Goal: Task Accomplishment & Management: Use online tool/utility

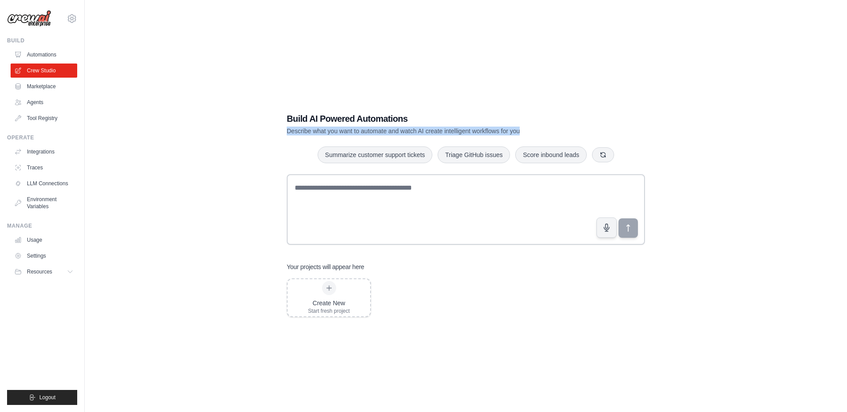
drag, startPoint x: 480, startPoint y: 134, endPoint x: 278, endPoint y: 129, distance: 201.7
click at [278, 129] on div "Build AI Powered Automations Describe what you want to automate and watch AI cr…" at bounding box center [465, 214] width 379 height 233
copy p "Describe what you want to automate and watch AI create intelligent workflows fo…"
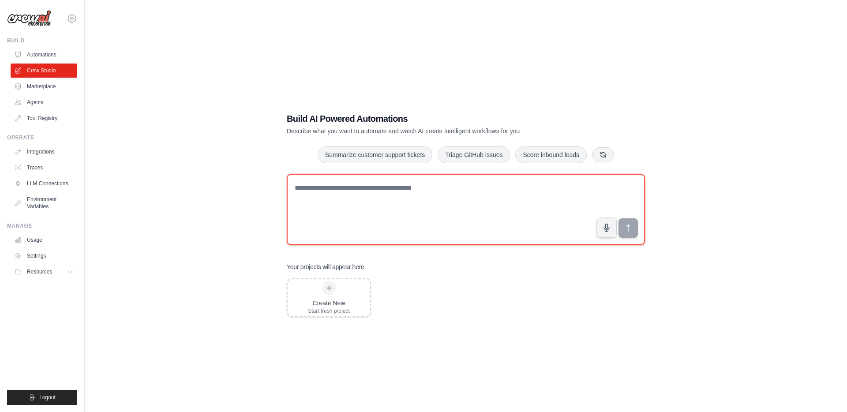
click at [323, 191] on textarea at bounding box center [466, 209] width 358 height 71
paste textarea "**********"
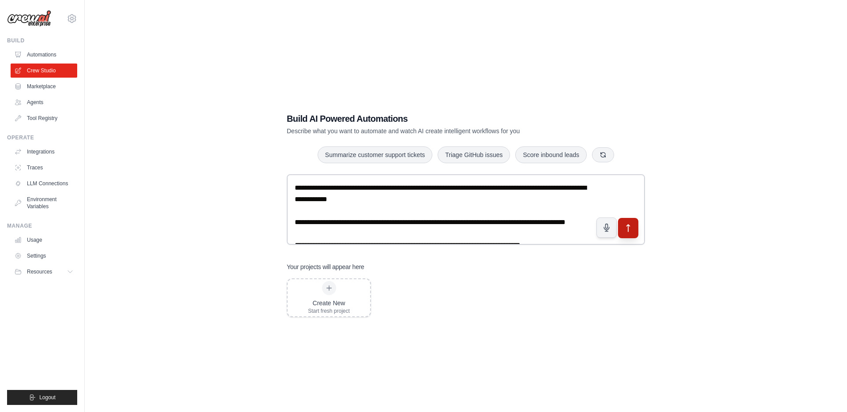
click at [630, 224] on icon "submit" at bounding box center [628, 228] width 9 height 9
click at [626, 225] on icon "submit" at bounding box center [628, 228] width 9 height 9
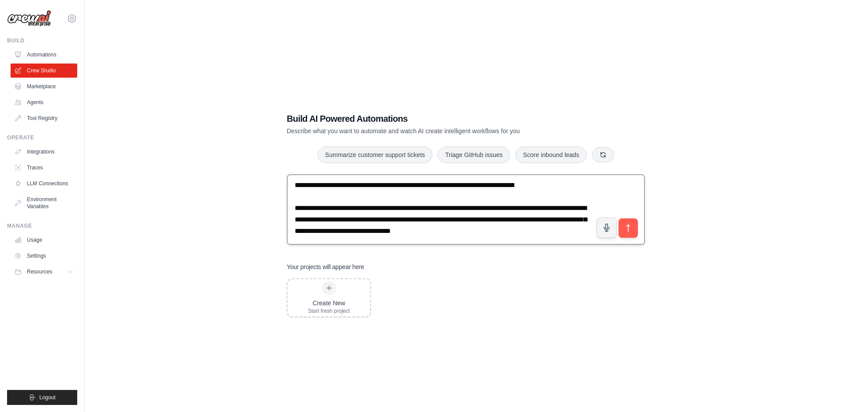
scroll to position [163, 0]
click at [454, 223] on textarea "**********" at bounding box center [466, 209] width 358 height 71
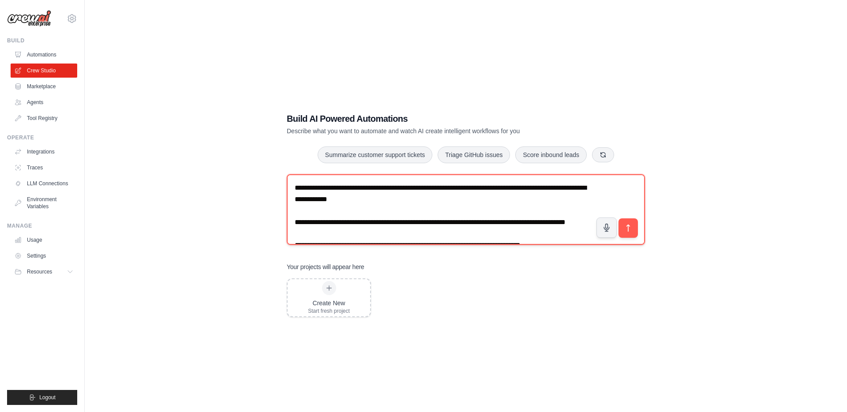
click at [355, 227] on textarea "**********" at bounding box center [466, 209] width 358 height 71
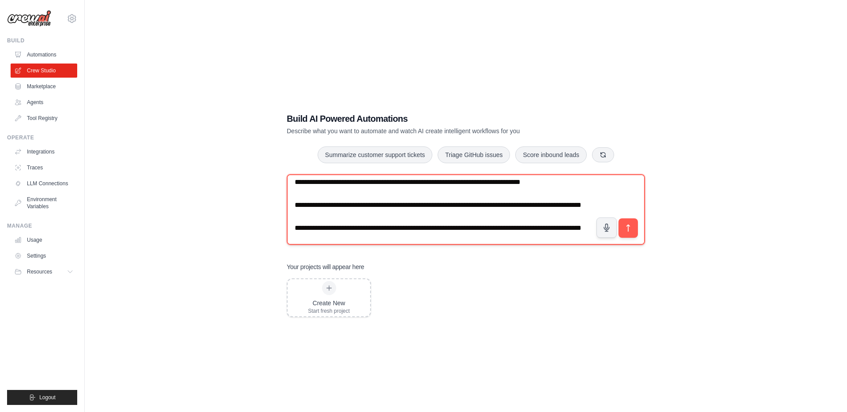
scroll to position [163, 0]
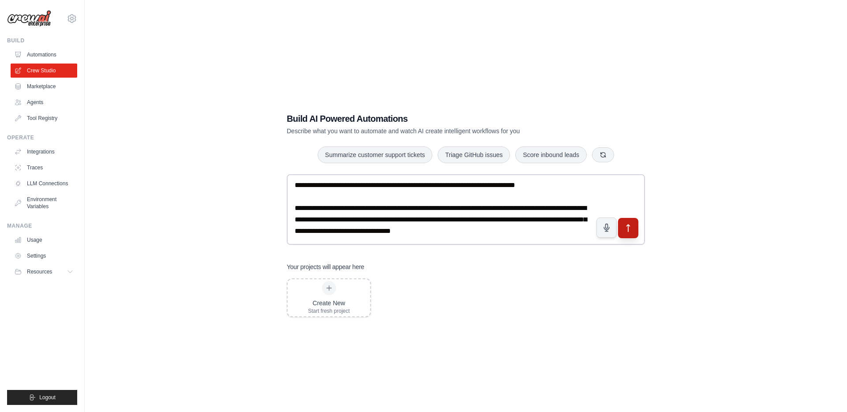
click at [629, 228] on icon "submit" at bounding box center [628, 228] width 9 height 9
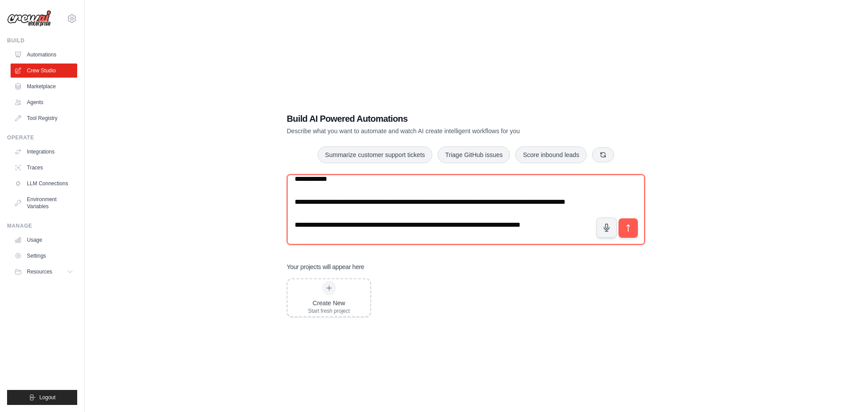
scroll to position [0, 0]
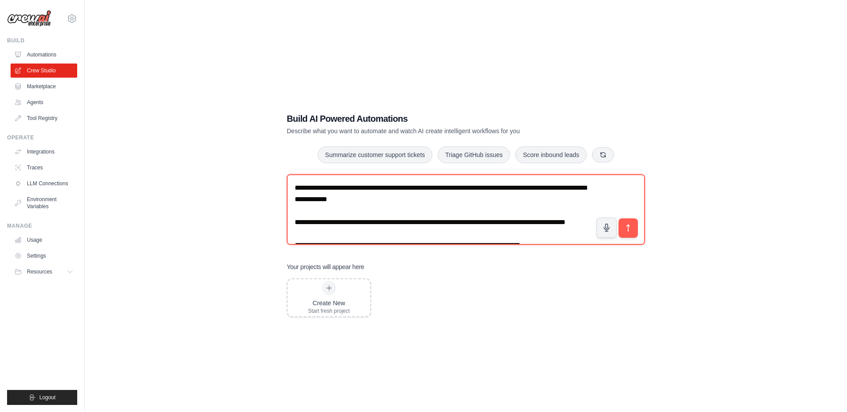
drag, startPoint x: 536, startPoint y: 233, endPoint x: 173, endPoint y: 143, distance: 374.3
click at [171, 145] on div "Build AI Powered Automations Describe what you want to automate and watch AI cr…" at bounding box center [466, 215] width 734 height 412
drag, startPoint x: 389, startPoint y: 209, endPoint x: 386, endPoint y: 204, distance: 5.1
click at [389, 209] on textarea "**********" at bounding box center [466, 209] width 358 height 71
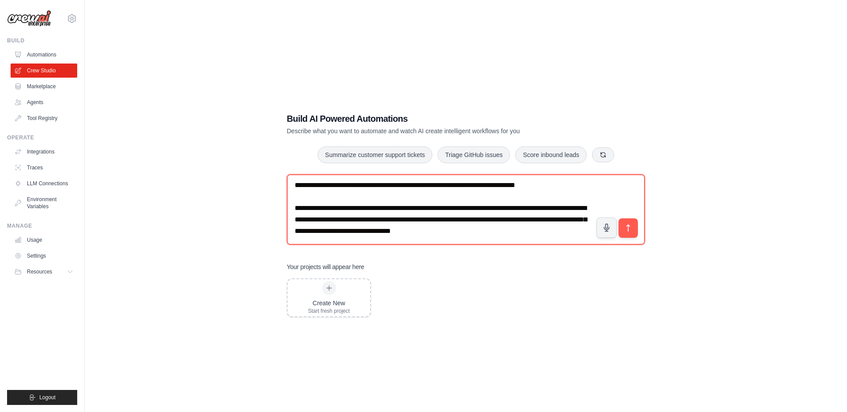
drag, startPoint x: 391, startPoint y: 199, endPoint x: 521, endPoint y: 328, distance: 183.1
click at [521, 328] on div "Build AI Powered Automations Describe what you want to automate and watch AI cr…" at bounding box center [465, 214] width 379 height 233
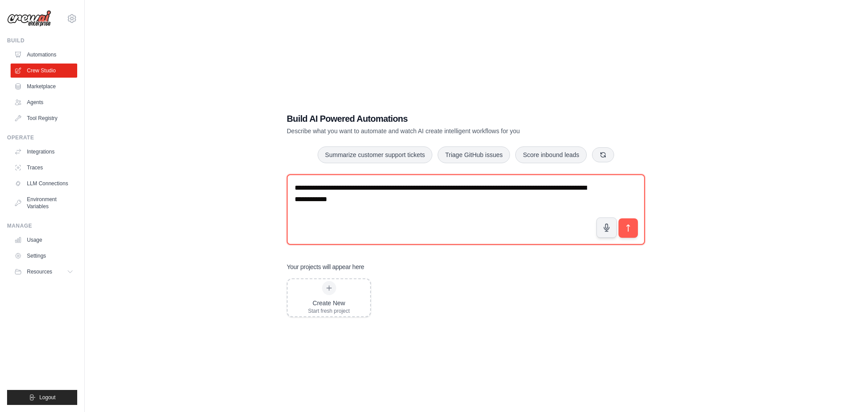
scroll to position [0, 0]
type textarea "**********"
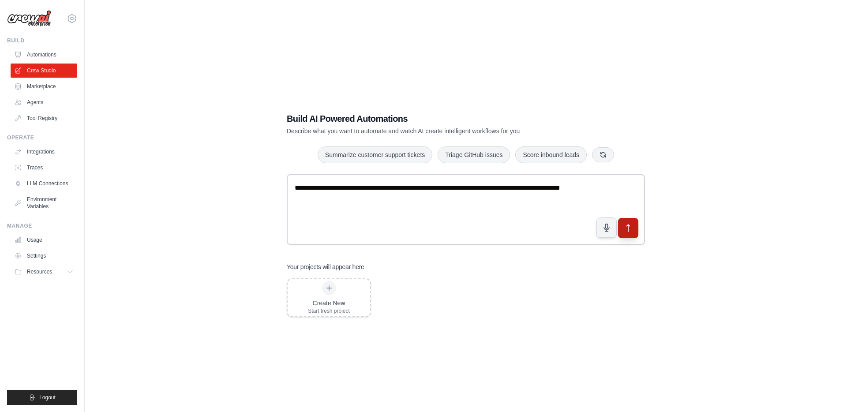
click at [628, 221] on button "submit" at bounding box center [628, 228] width 20 height 20
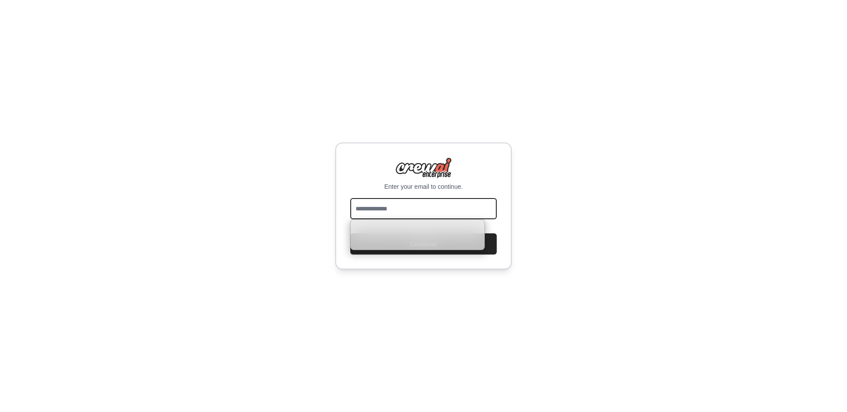
click at [383, 207] on input "email" at bounding box center [423, 208] width 146 height 21
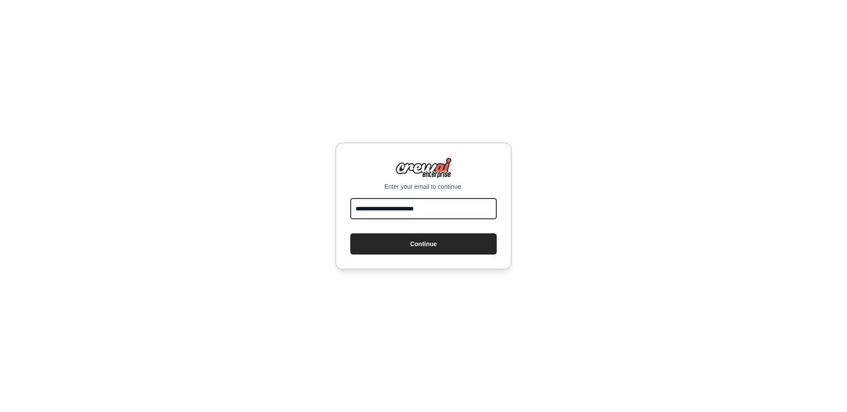
type input "**********"
click at [350, 233] on button "Continue" at bounding box center [423, 243] width 146 height 21
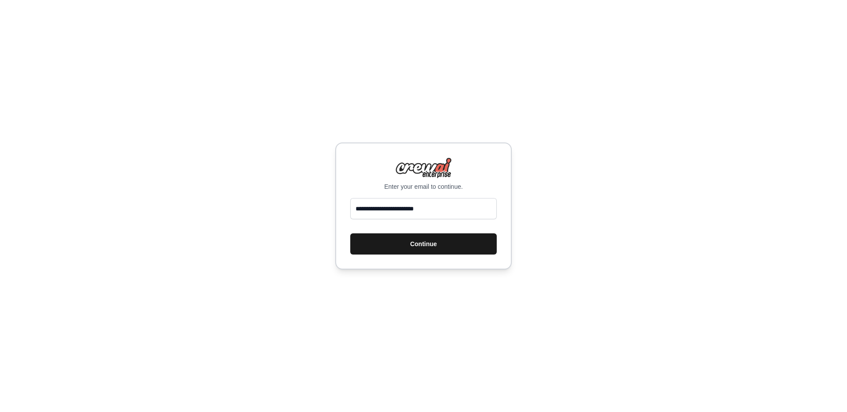
click at [431, 246] on button "Continue" at bounding box center [423, 243] width 146 height 21
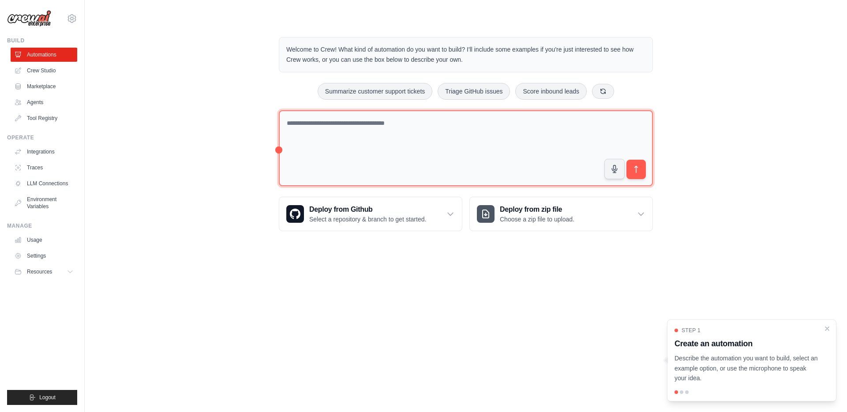
click at [392, 139] on textarea at bounding box center [466, 148] width 374 height 76
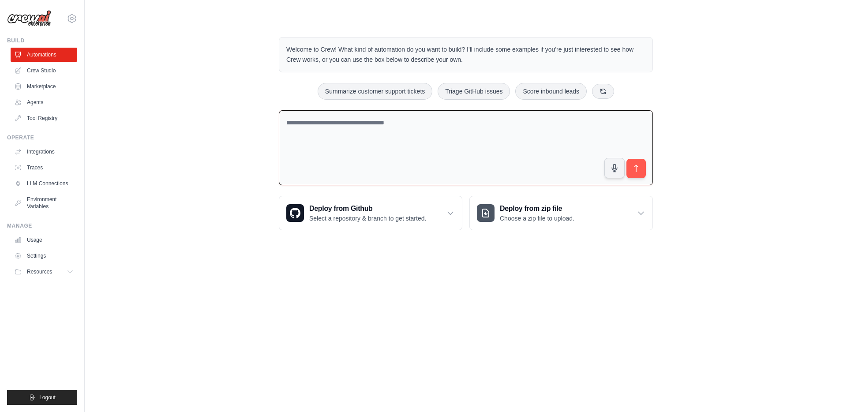
paste textarea "**********"
type textarea "**********"
paste textarea "**********"
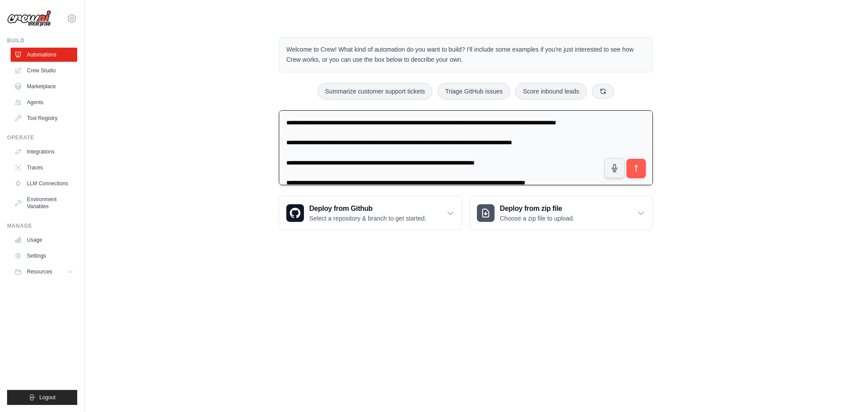
scroll to position [72, 0]
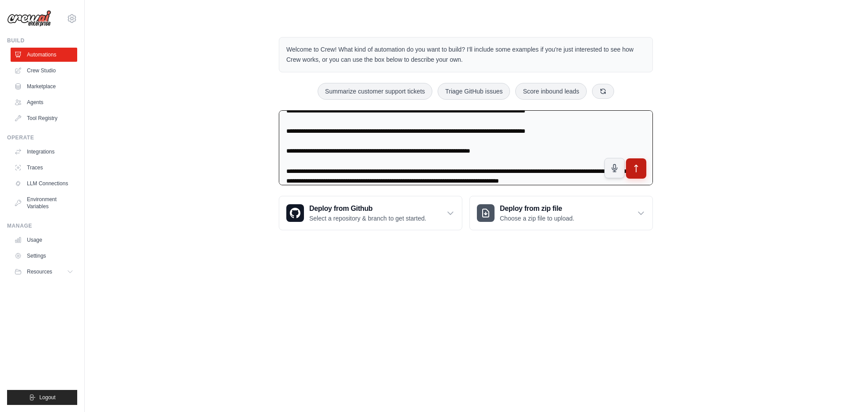
type textarea "**********"
click at [639, 169] on icon "submit" at bounding box center [636, 168] width 9 height 9
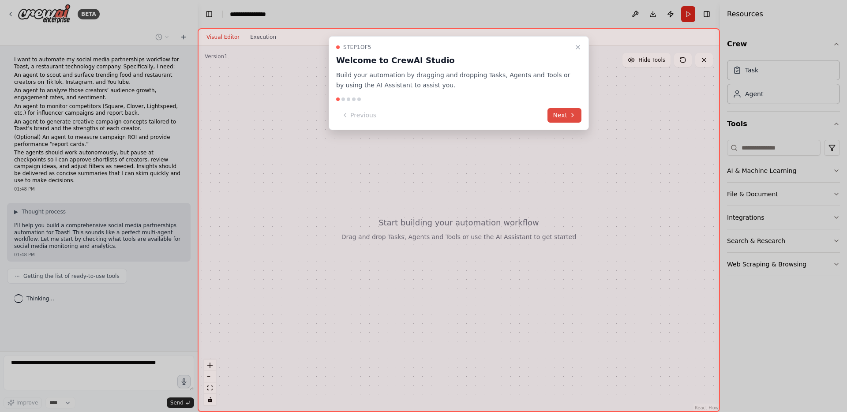
click at [560, 116] on button "Next" at bounding box center [565, 115] width 34 height 15
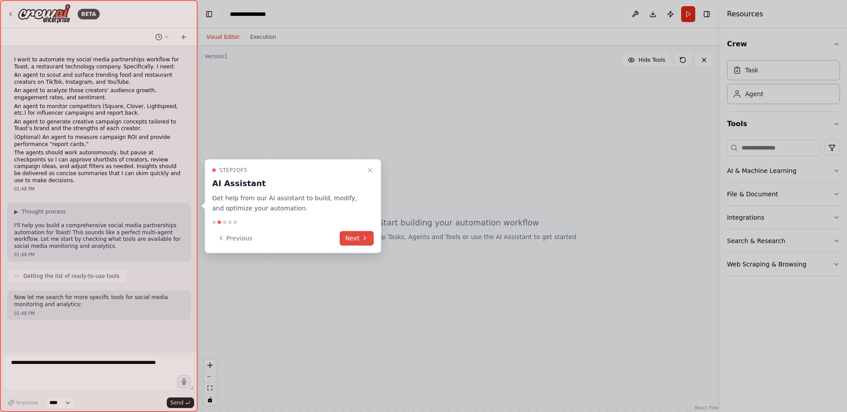
scroll to position [21, 0]
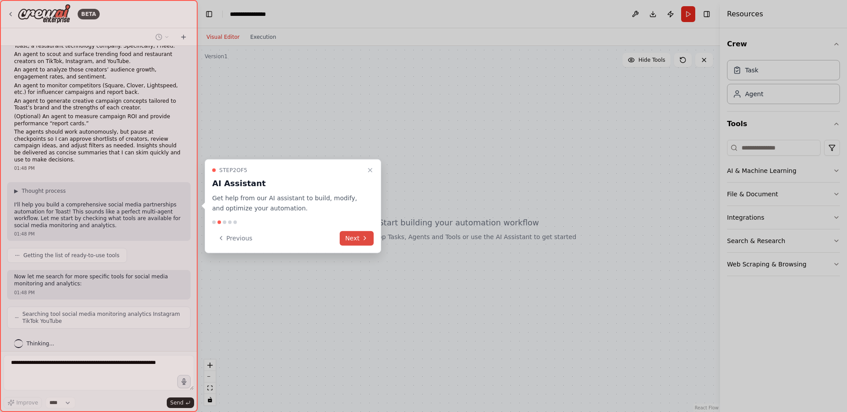
click at [349, 238] on button "Next" at bounding box center [357, 238] width 34 height 15
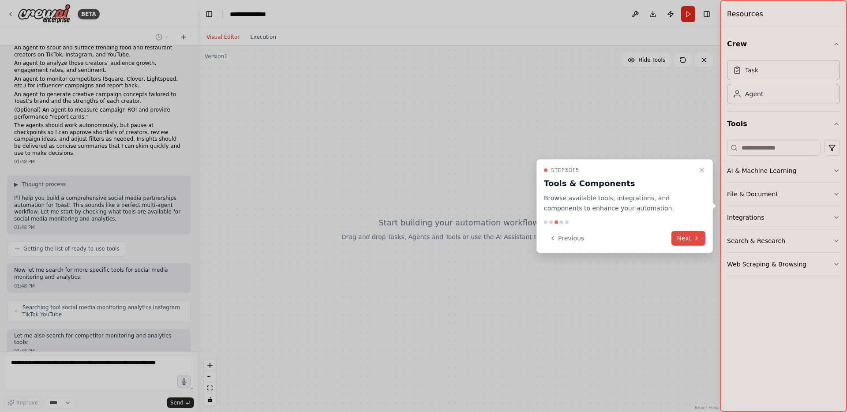
scroll to position [79, 0]
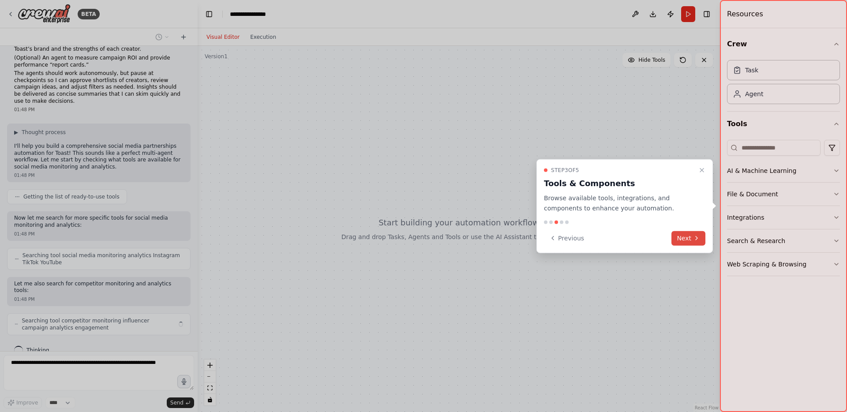
click at [688, 237] on button "Next" at bounding box center [688, 238] width 34 height 15
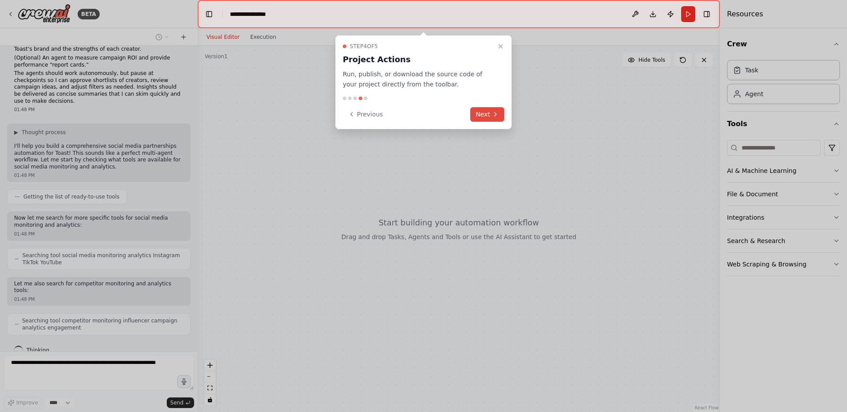
click at [481, 115] on button "Next" at bounding box center [487, 114] width 34 height 15
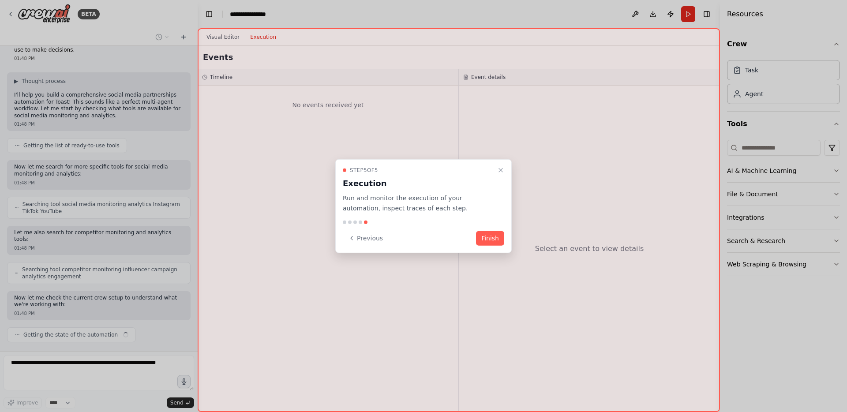
scroll to position [138, 0]
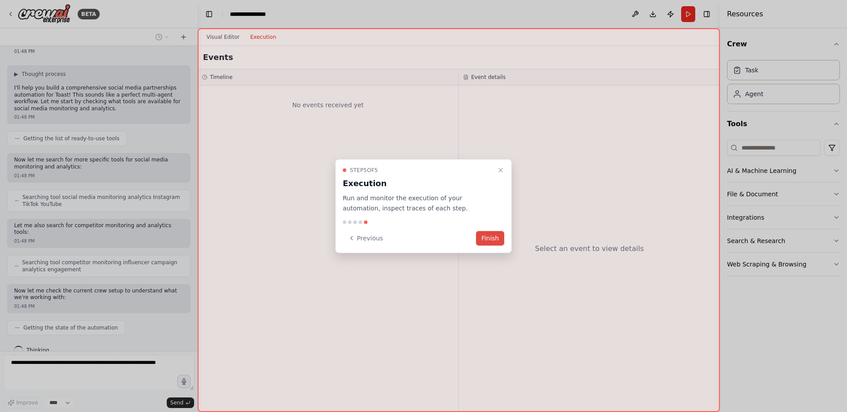
click at [491, 239] on button "Finish" at bounding box center [490, 238] width 28 height 15
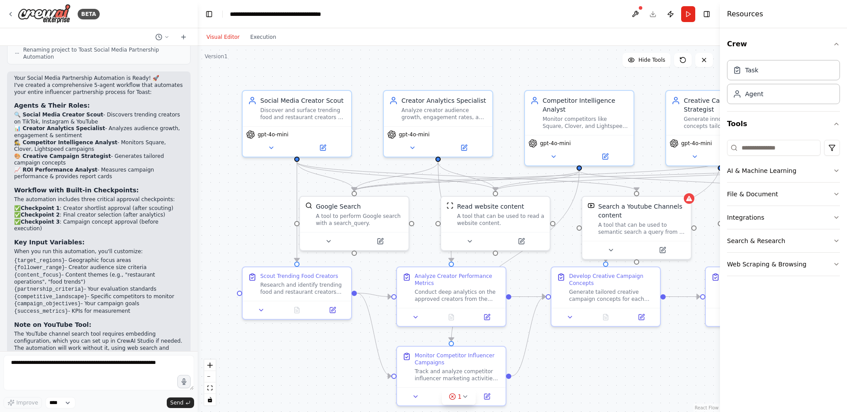
scroll to position [933, 0]
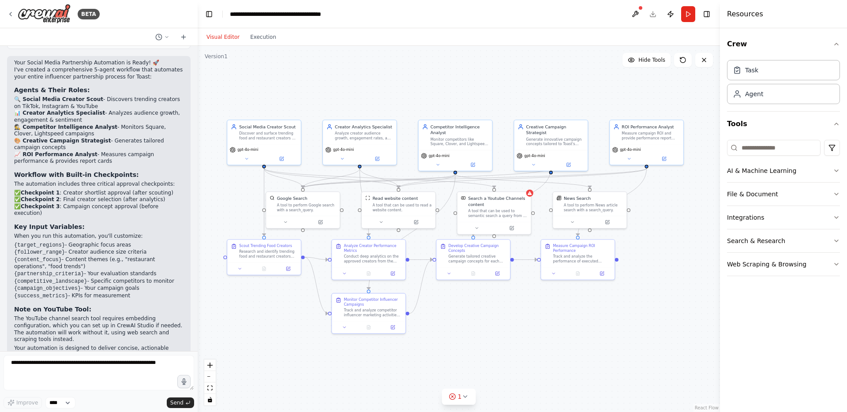
drag, startPoint x: 575, startPoint y: 151, endPoint x: 504, endPoint y: 151, distance: 71.0
click at [504, 151] on div ".deletable-edge-delete-btn { width: 20px; height: 20px; border: 0px solid #ffff…" at bounding box center [459, 229] width 522 height 366
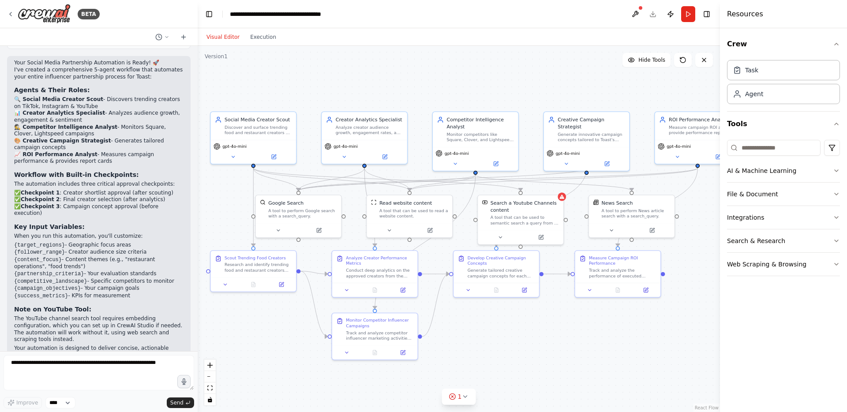
drag, startPoint x: 198, startPoint y: 64, endPoint x: 413, endPoint y: 37, distance: 217.1
click at [227, 60] on div ".deletable-edge-delete-btn { width: 20px; height: 20px; border: 0px solid #ffff…" at bounding box center [459, 229] width 522 height 366
click at [688, 9] on button "Run" at bounding box center [688, 14] width 14 height 16
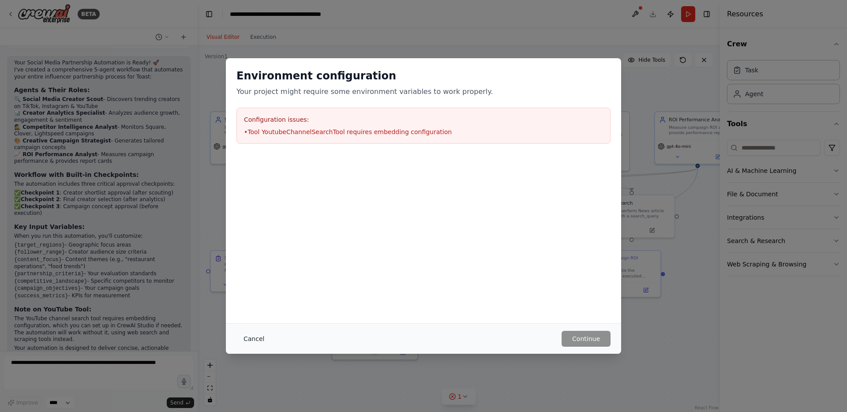
click at [253, 338] on button "Cancel" at bounding box center [253, 339] width 35 height 16
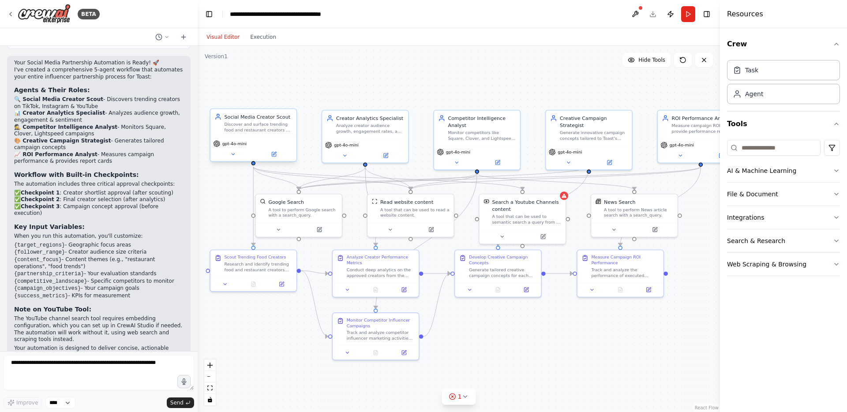
click at [257, 131] on div "Discover and surface trending food and restaurant creators on TikTok, Instagram…" at bounding box center [259, 127] width 68 height 11
click at [637, 12] on button at bounding box center [635, 14] width 14 height 16
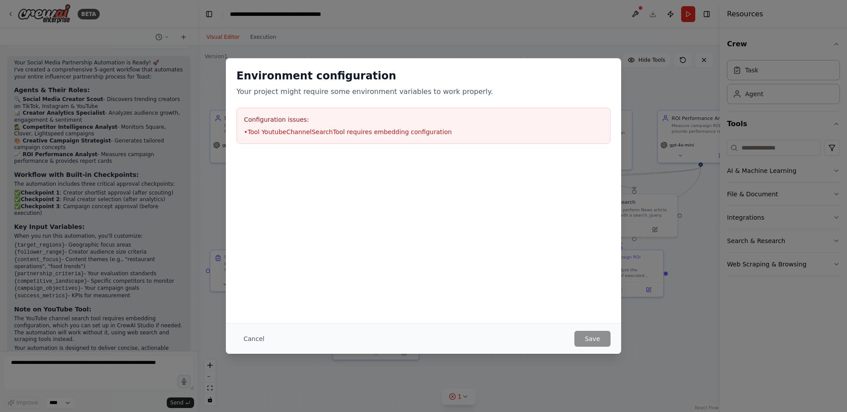
click at [261, 345] on button "Cancel" at bounding box center [253, 339] width 35 height 16
